Goal: Task Accomplishment & Management: Manage account settings

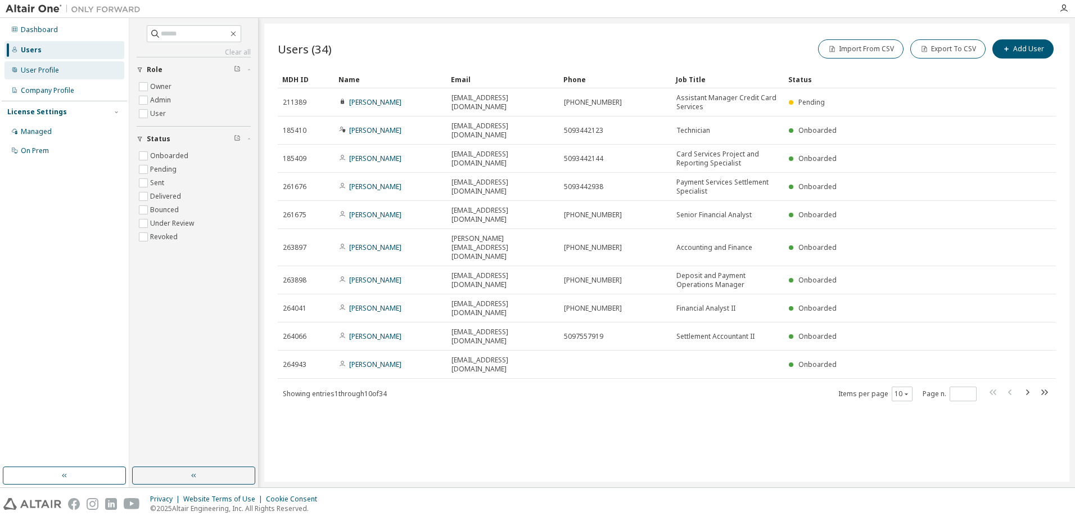
drag, startPoint x: 42, startPoint y: 69, endPoint x: 92, endPoint y: 61, distance: 50.7
click at [42, 69] on div "User Profile" at bounding box center [40, 70] width 38 height 9
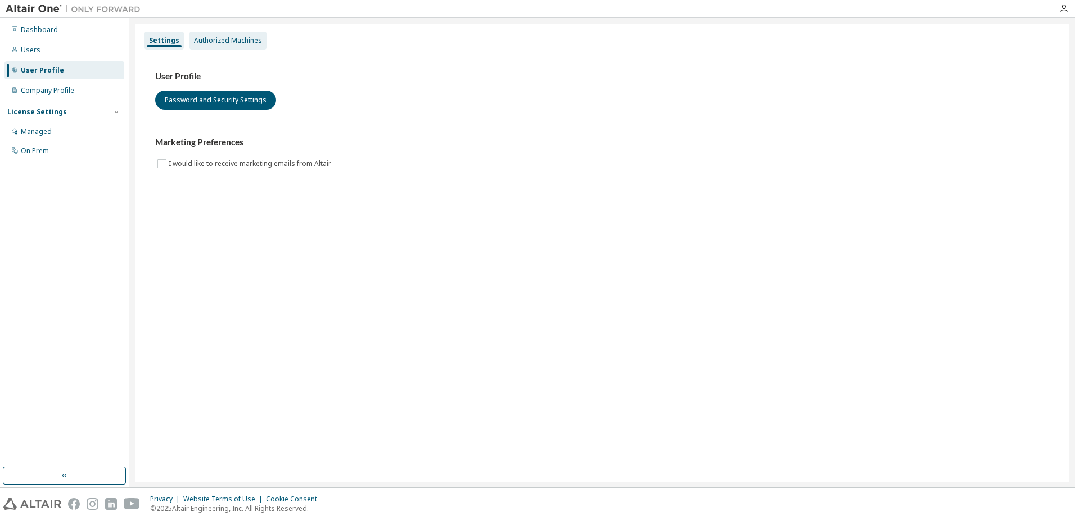
click at [230, 37] on div "Authorized Machines" at bounding box center [228, 40] width 68 height 9
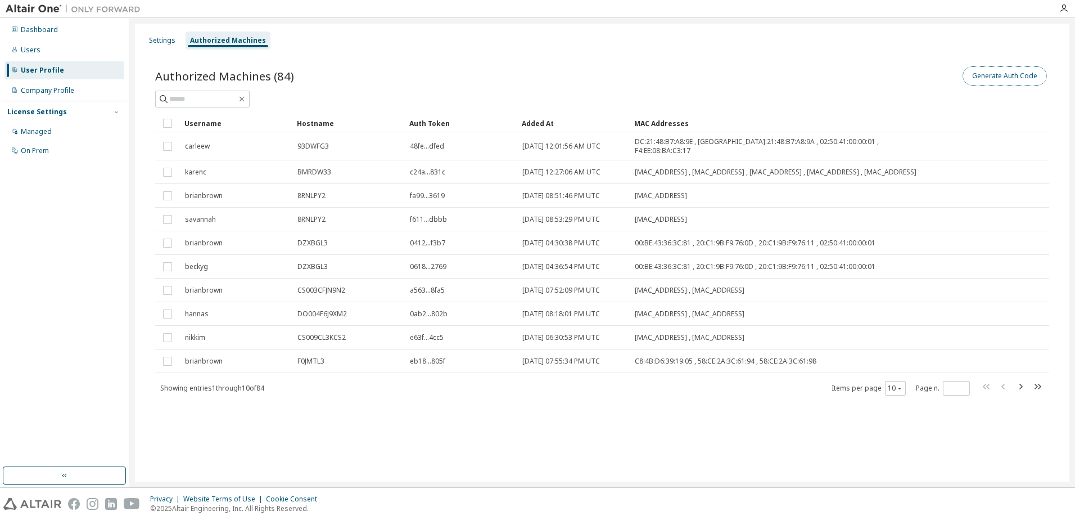
click at [990, 71] on button "Generate Auth Code" at bounding box center [1005, 75] width 84 height 19
